Goal: Task Accomplishment & Management: Manage account settings

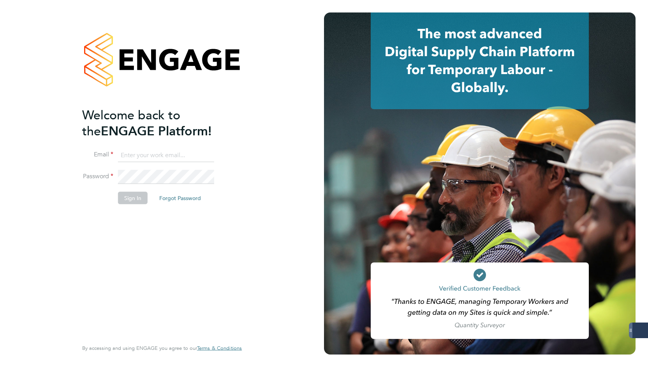
click at [140, 149] on input at bounding box center [166, 155] width 96 height 14
type input "emily@mmpconsultancy.co.uk"
click at [139, 198] on button "Sign In" at bounding box center [133, 197] width 30 height 12
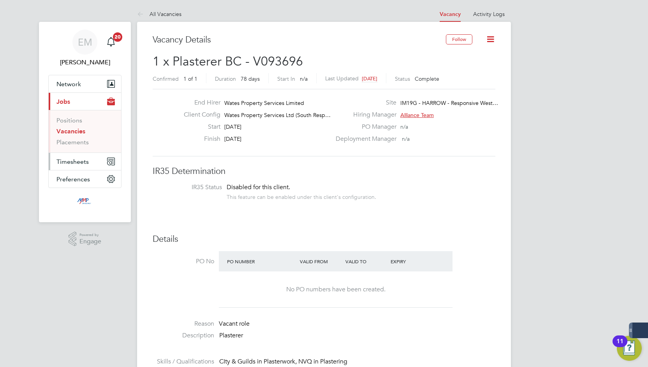
click at [73, 162] on span "Timesheets" at bounding box center [72, 161] width 32 height 7
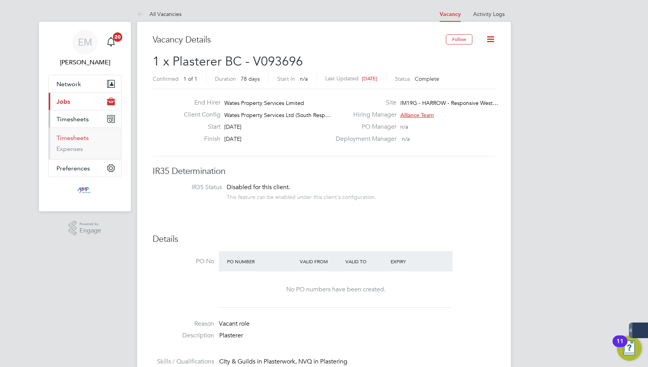
click at [86, 138] on link "Timesheets" at bounding box center [72, 137] width 32 height 7
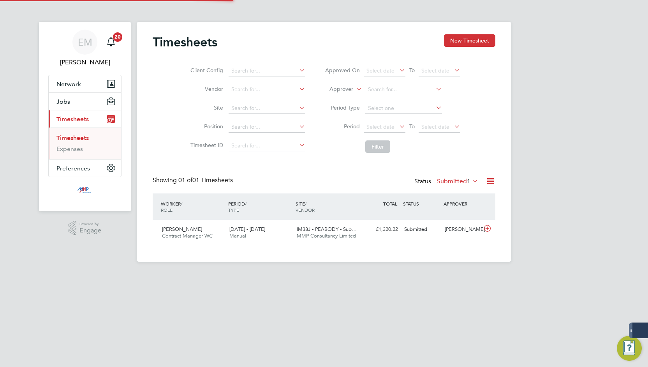
scroll to position [19, 67]
click at [453, 40] on button "New Timesheet" at bounding box center [469, 40] width 51 height 12
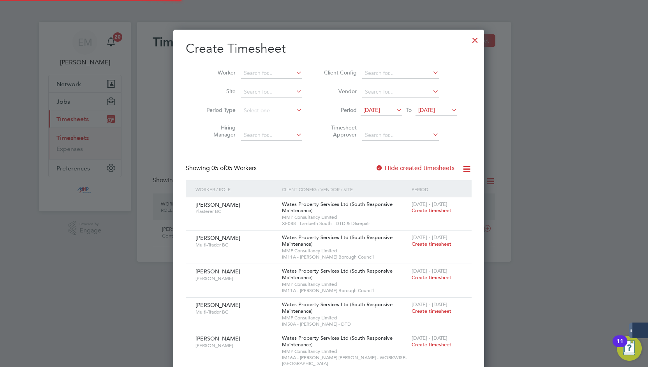
scroll to position [350, 302]
click at [263, 74] on input at bounding box center [271, 73] width 61 height 11
type input "a"
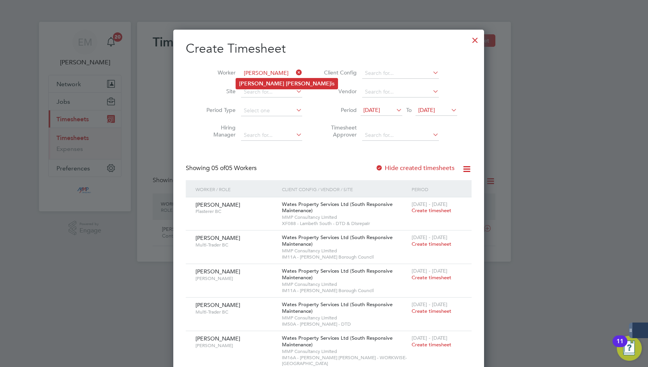
click at [263, 83] on li "[PERSON_NAME] is" at bounding box center [287, 83] width 102 height 11
type input "[PERSON_NAME]"
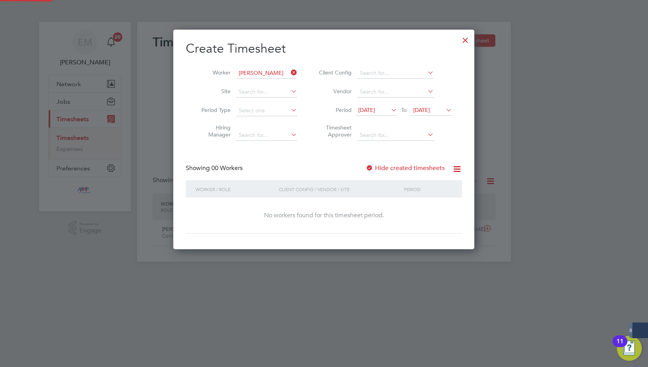
scroll to position [219, 302]
click at [379, 169] on label "Hide created timesheets" at bounding box center [405, 168] width 79 height 8
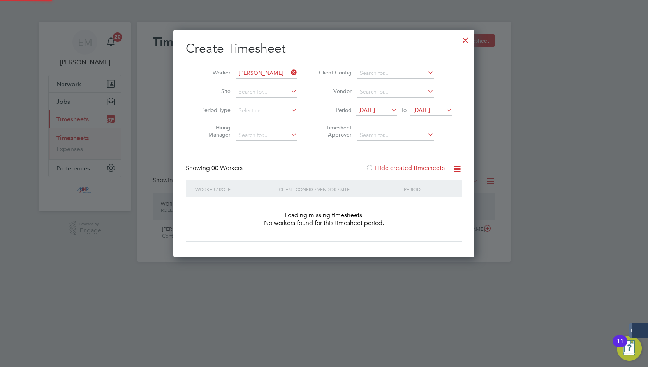
scroll to position [4, 4]
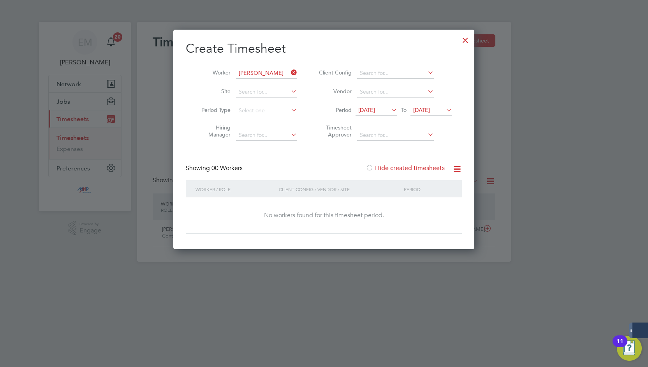
click at [430, 106] on span "[DATE]" at bounding box center [421, 109] width 17 height 7
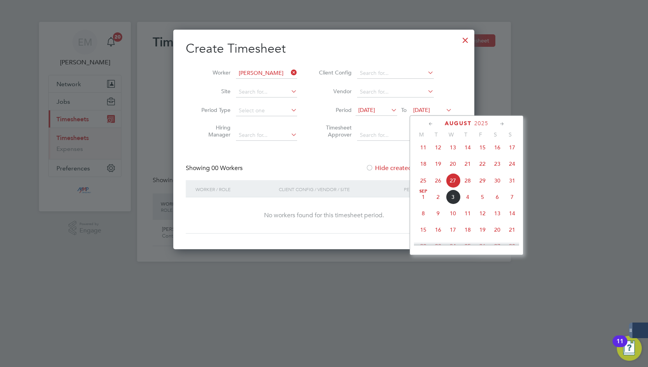
click at [458, 204] on span "3" at bounding box center [453, 196] width 15 height 15
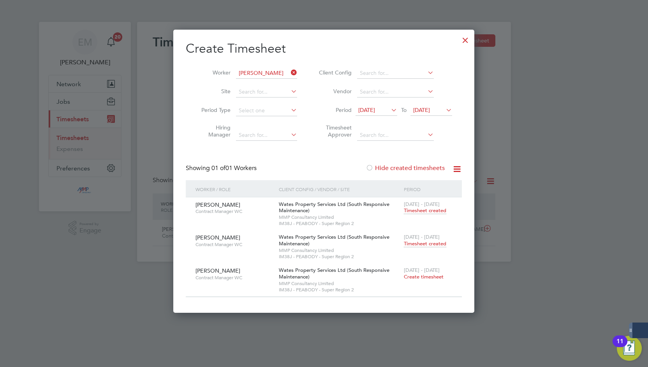
click at [434, 244] on span "Timesheet created" at bounding box center [425, 243] width 42 height 7
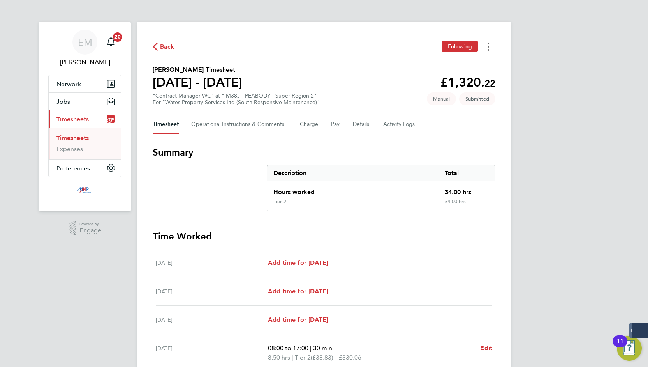
click at [492, 52] on button "Timesheets Menu" at bounding box center [489, 47] width 14 height 12
click at [352, 91] on section "[PERSON_NAME] Timesheet [DATE] - [DATE] £1,320. 22 "Contract Manager WC" at "IM…" at bounding box center [324, 85] width 343 height 41
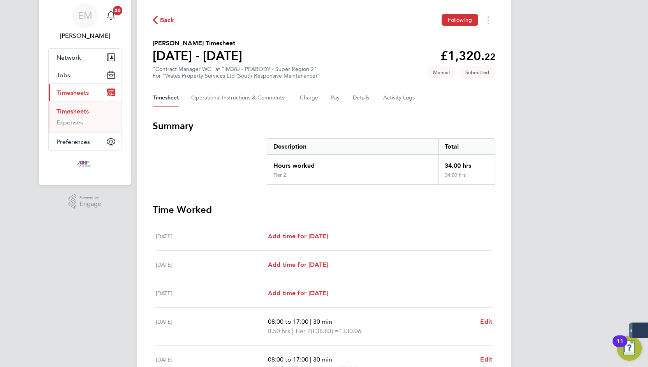
scroll to position [39, 0]
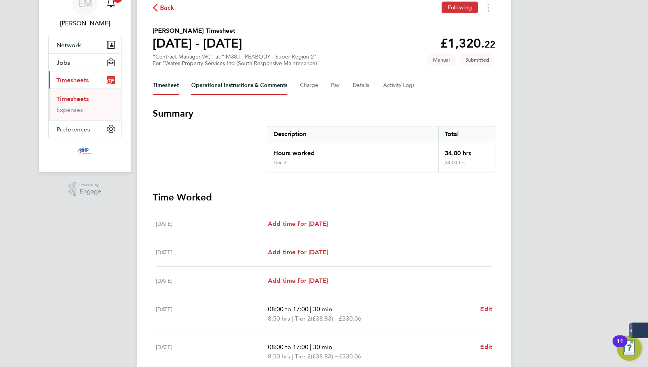
click at [273, 86] on Comments-tab "Operational Instructions & Comments" at bounding box center [239, 85] width 96 height 19
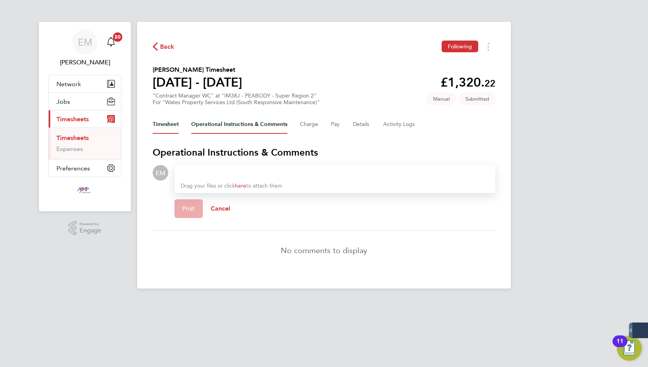
click at [165, 120] on button "Timesheet" at bounding box center [166, 124] width 26 height 19
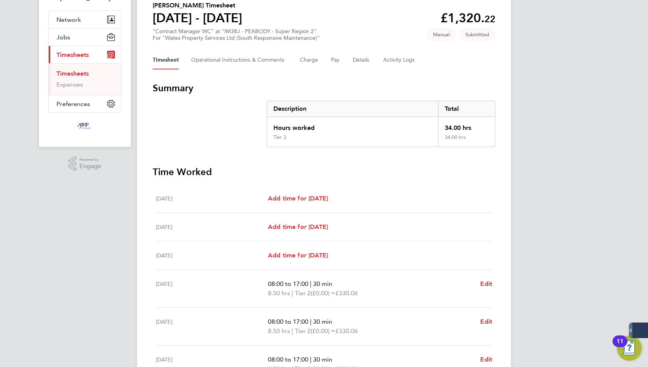
scroll to position [30, 0]
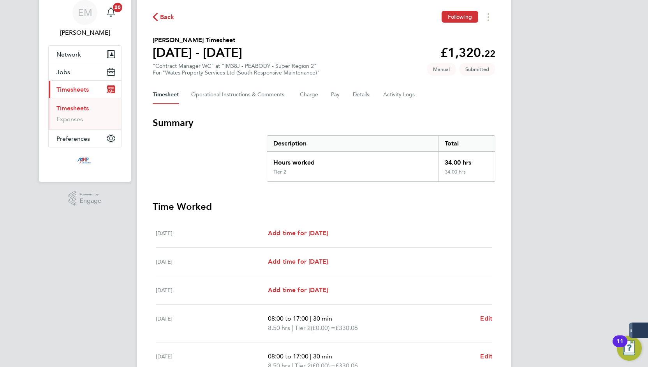
click at [379, 94] on div "Timesheet Operational Instructions & Comments Charge Pay Details Activity Logs" at bounding box center [324, 94] width 343 height 19
click at [370, 94] on button "Details" at bounding box center [362, 94] width 18 height 19
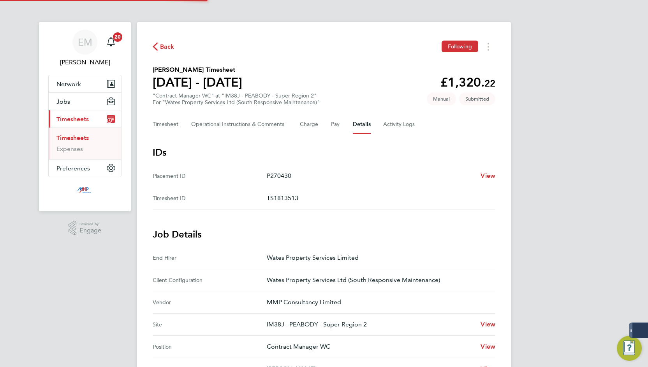
click at [363, 95] on section "[PERSON_NAME] Timesheet [DATE] - [DATE] £1,320. 22 "Contract Manager WC" at "IM…" at bounding box center [324, 85] width 343 height 41
click at [232, 124] on Comments-tab "Operational Instructions & Comments" at bounding box center [239, 124] width 96 height 19
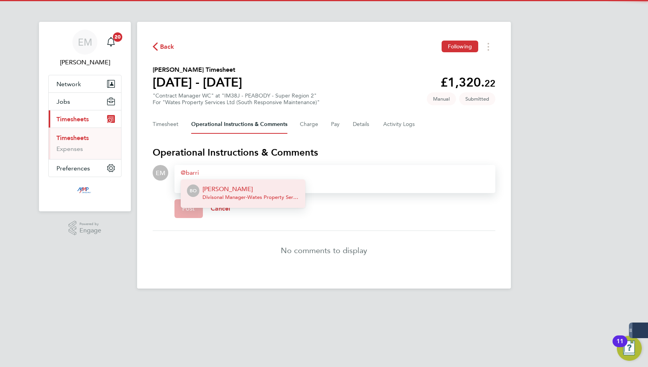
click at [243, 189] on p "[PERSON_NAME]" at bounding box center [251, 188] width 97 height 9
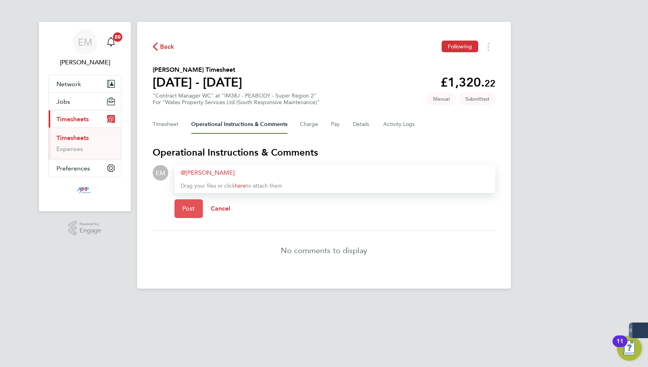
click at [184, 214] on button "Post" at bounding box center [189, 208] width 28 height 19
